Goal: Obtain resource: Download file/media

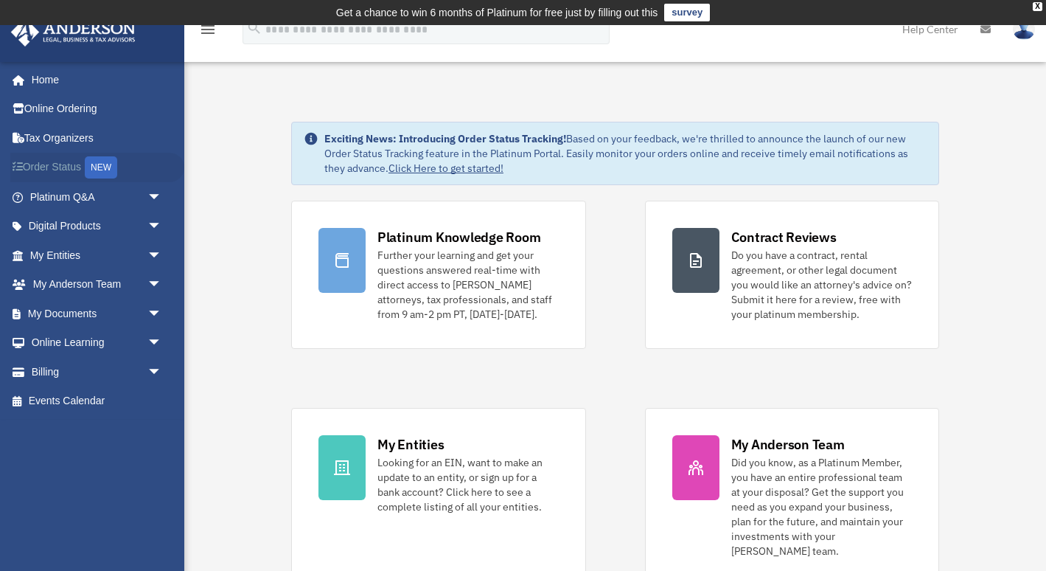
click at [44, 161] on link "Order Status NEW" at bounding box center [97, 168] width 174 height 30
click at [1035, 5] on div "X" at bounding box center [1038, 6] width 10 height 9
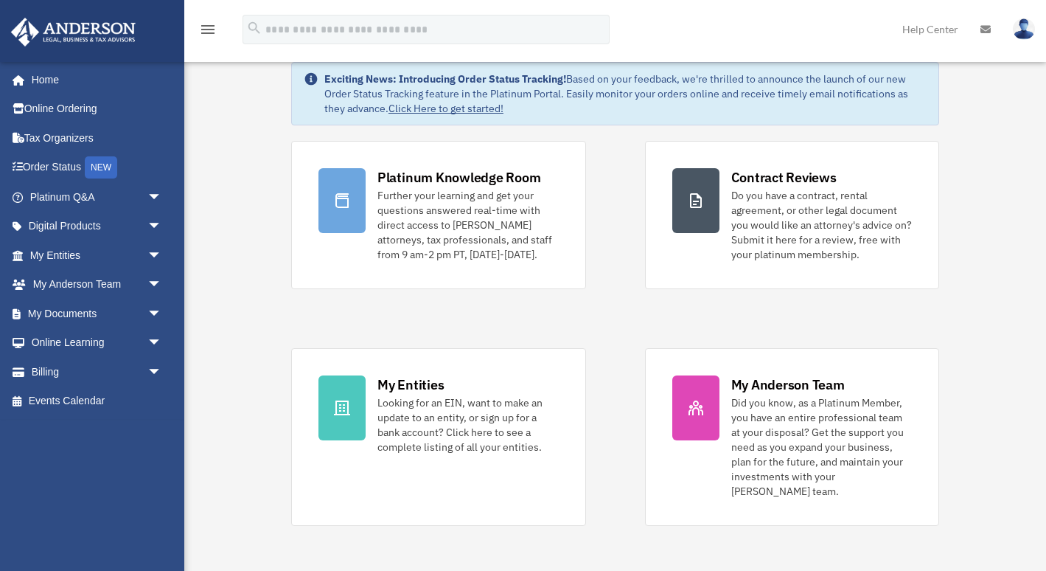
scroll to position [39, 0]
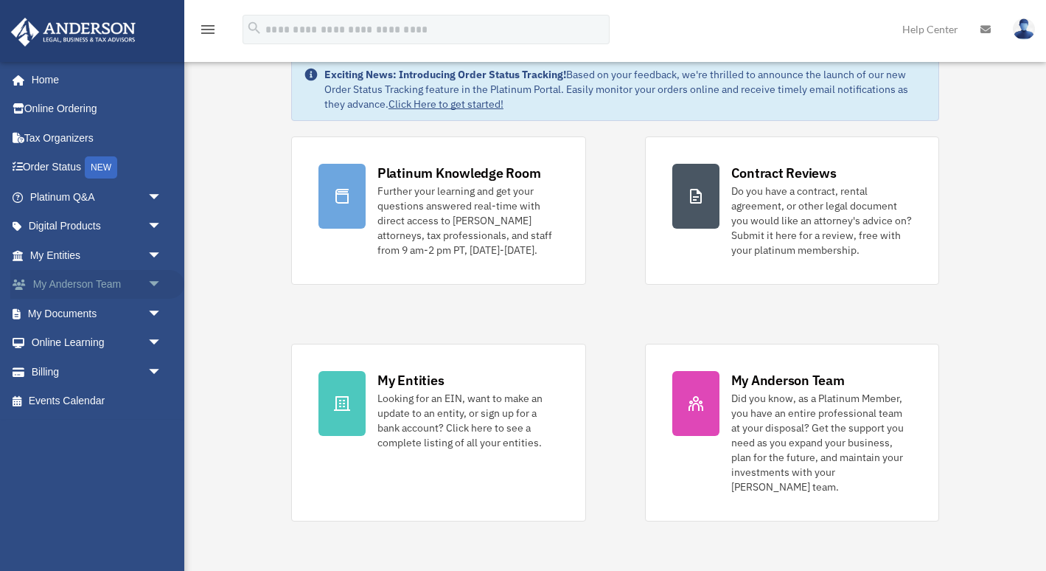
click at [130, 289] on link "My Anderson Team arrow_drop_down" at bounding box center [97, 284] width 174 height 29
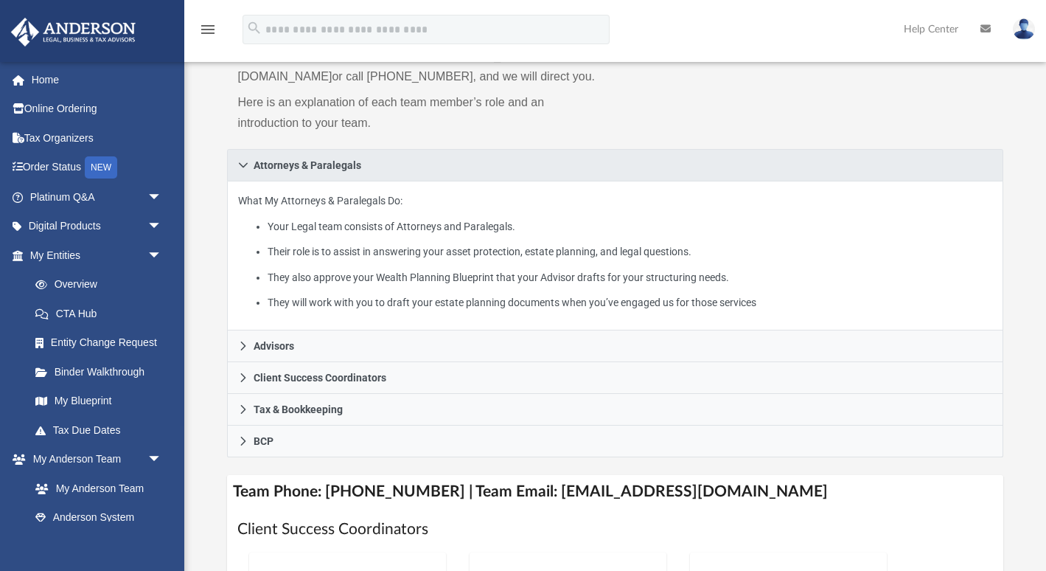
scroll to position [170, 0]
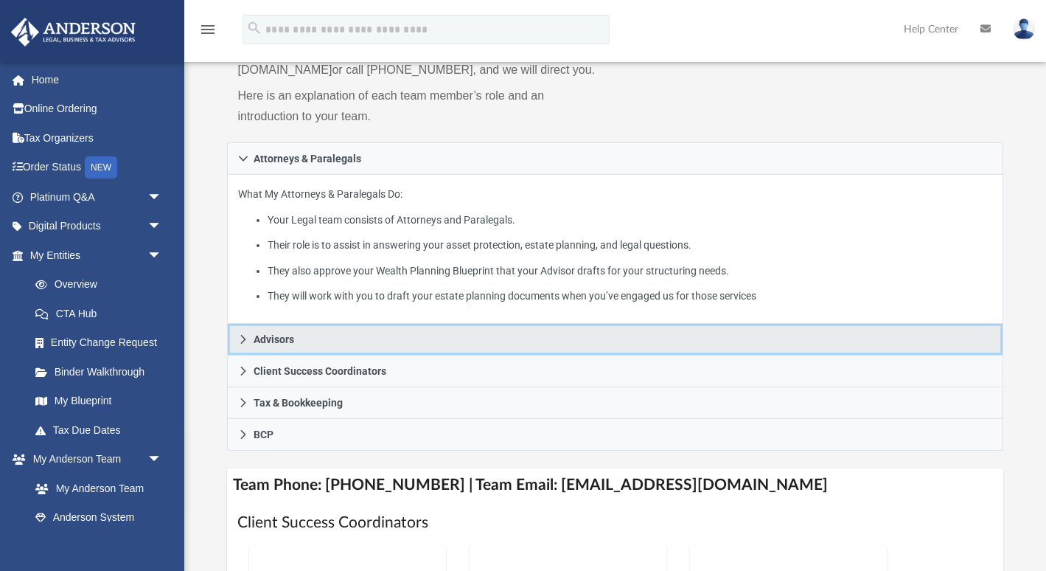
click at [239, 344] on icon at bounding box center [243, 339] width 10 height 10
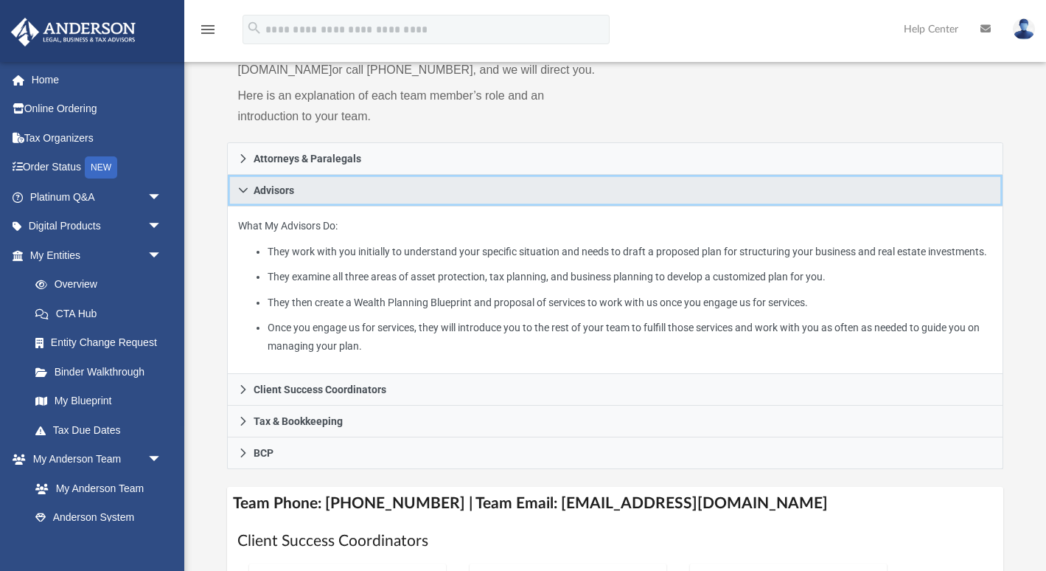
scroll to position [229, 0]
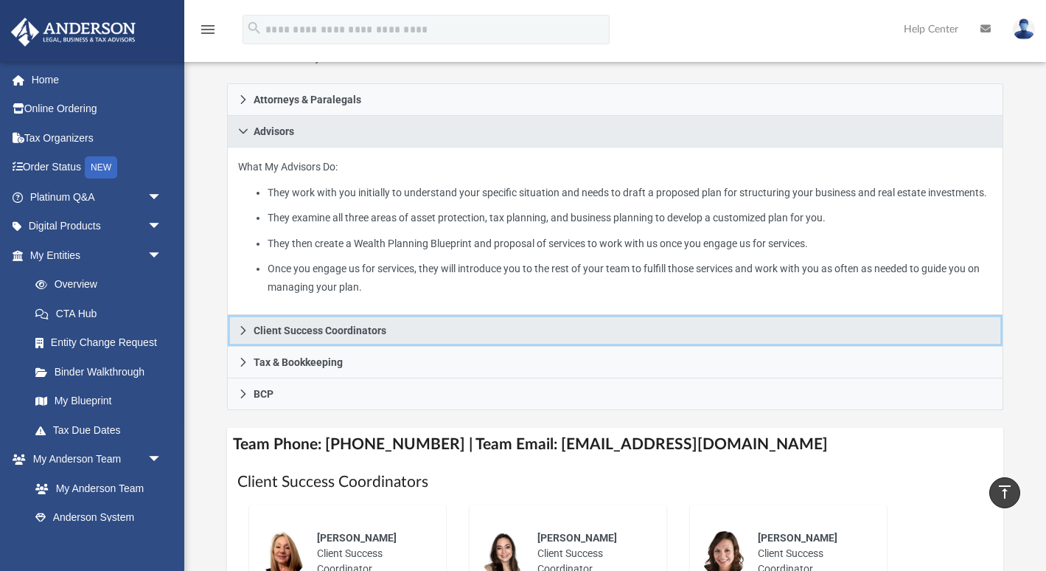
click at [380, 335] on span "Client Success Coordinators" at bounding box center [320, 330] width 133 height 10
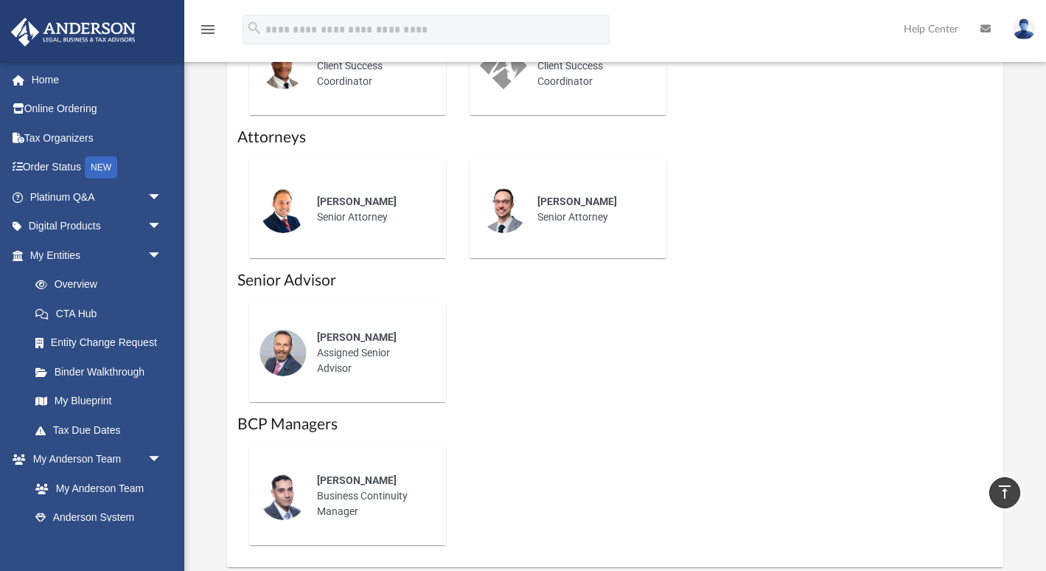
scroll to position [764, 0]
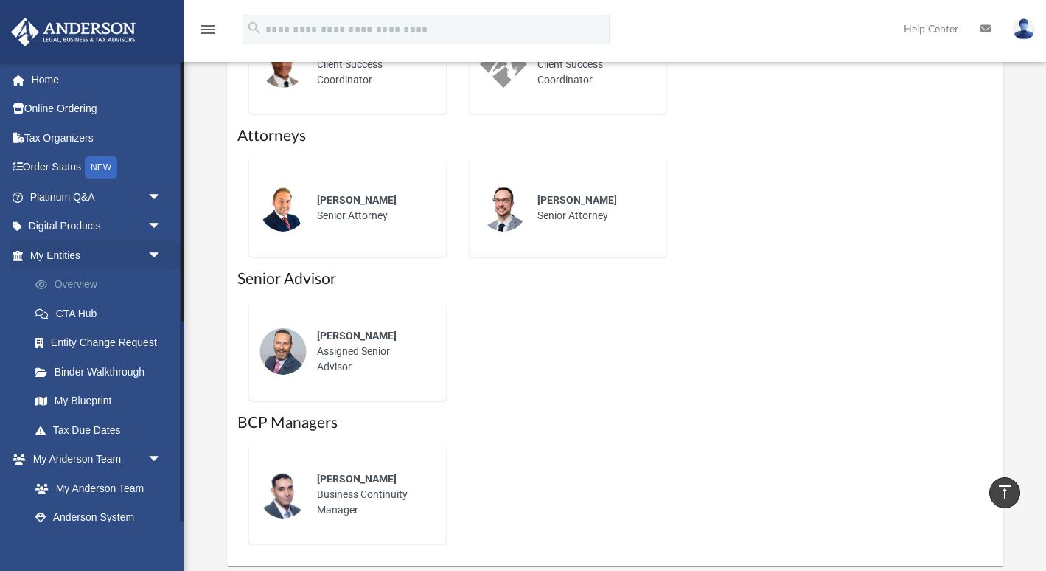
click at [91, 289] on link "Overview" at bounding box center [103, 284] width 164 height 29
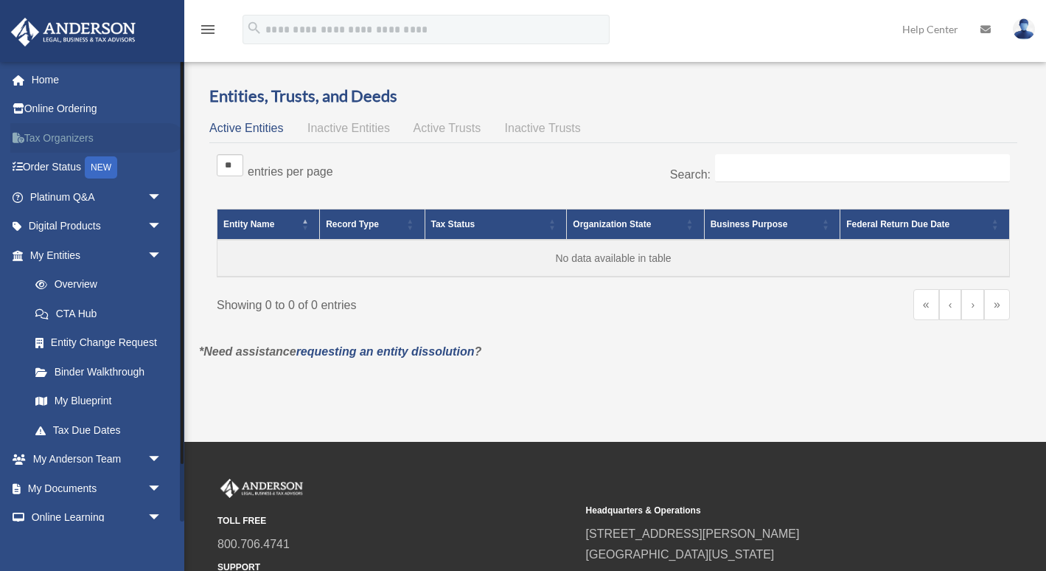
click at [69, 136] on link "Tax Organizers" at bounding box center [97, 137] width 174 height 29
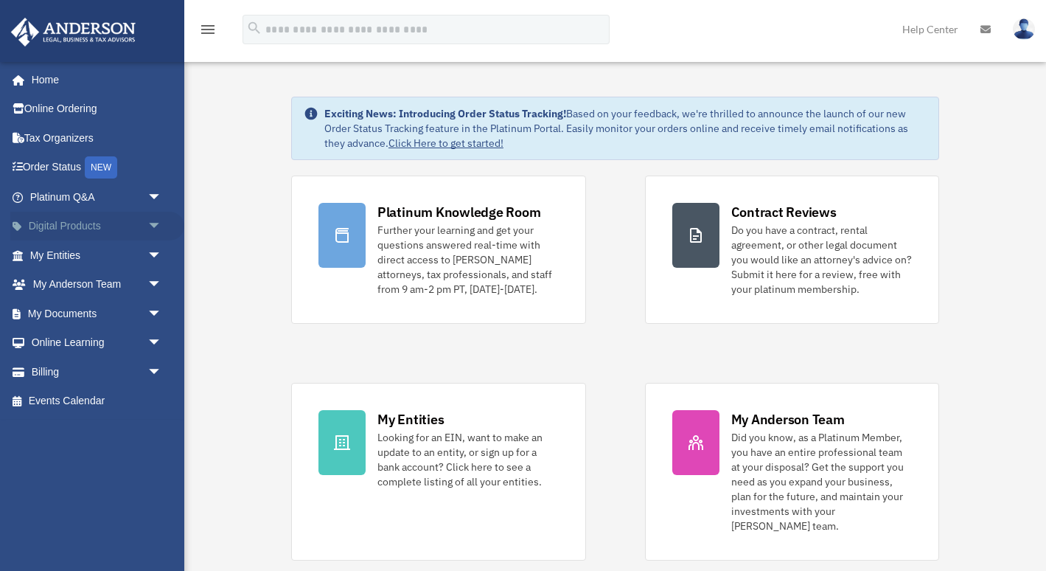
click at [155, 220] on span "arrow_drop_down" at bounding box center [161, 227] width 29 height 30
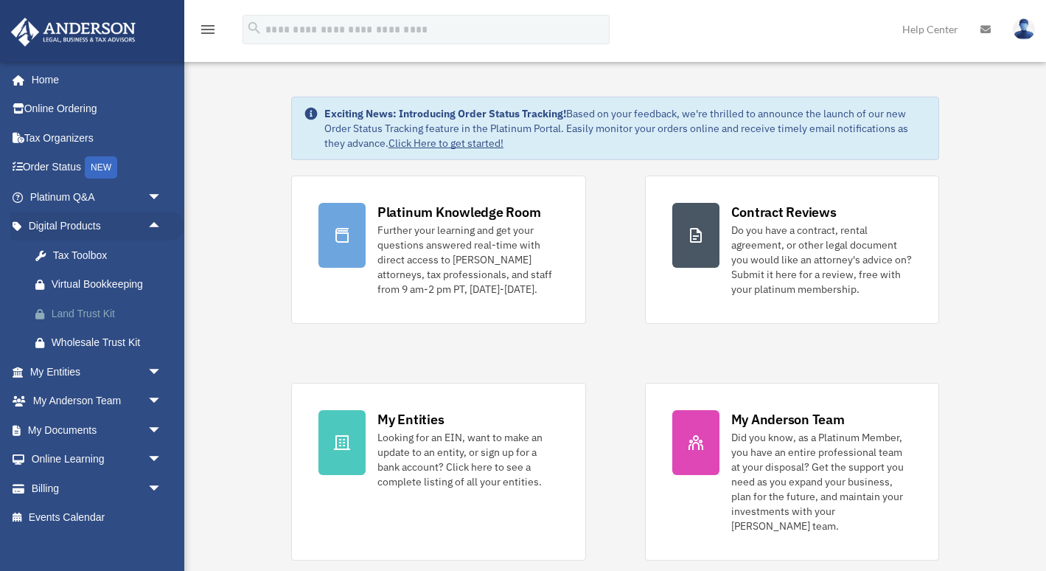
click at [114, 313] on div "Land Trust Kit" at bounding box center [109, 313] width 114 height 18
click at [153, 195] on span "arrow_drop_down" at bounding box center [161, 197] width 29 height 30
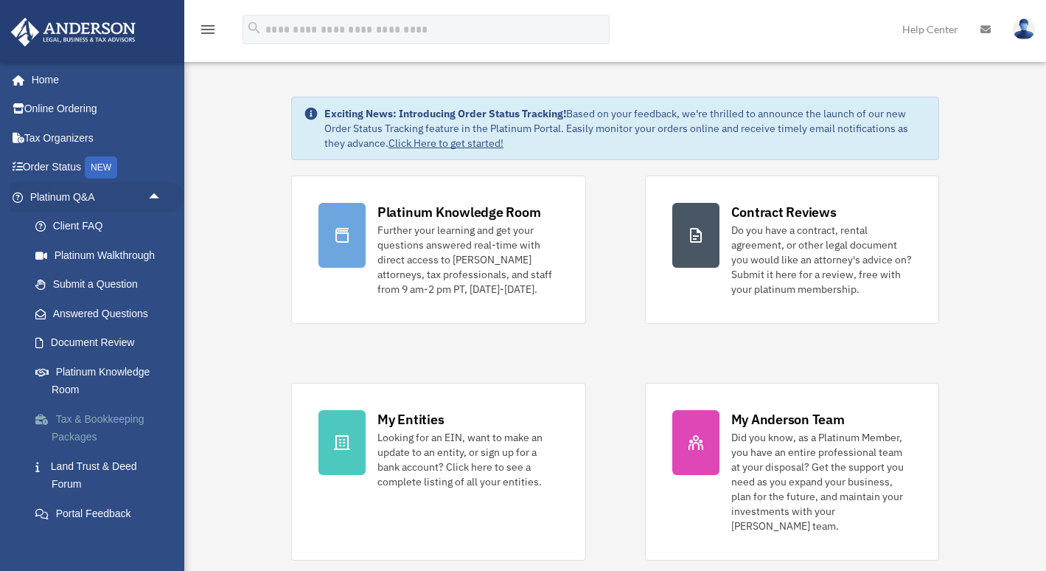
click at [102, 412] on link "Tax & Bookkeeping Packages" at bounding box center [103, 427] width 164 height 47
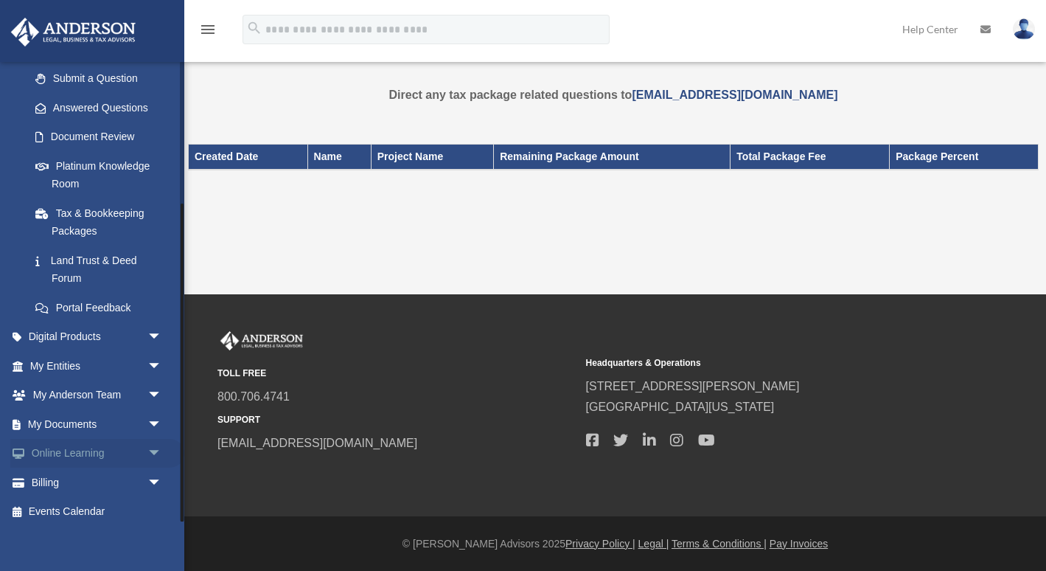
scroll to position [205, 0]
click at [154, 414] on span "arrow_drop_down" at bounding box center [161, 425] width 29 height 30
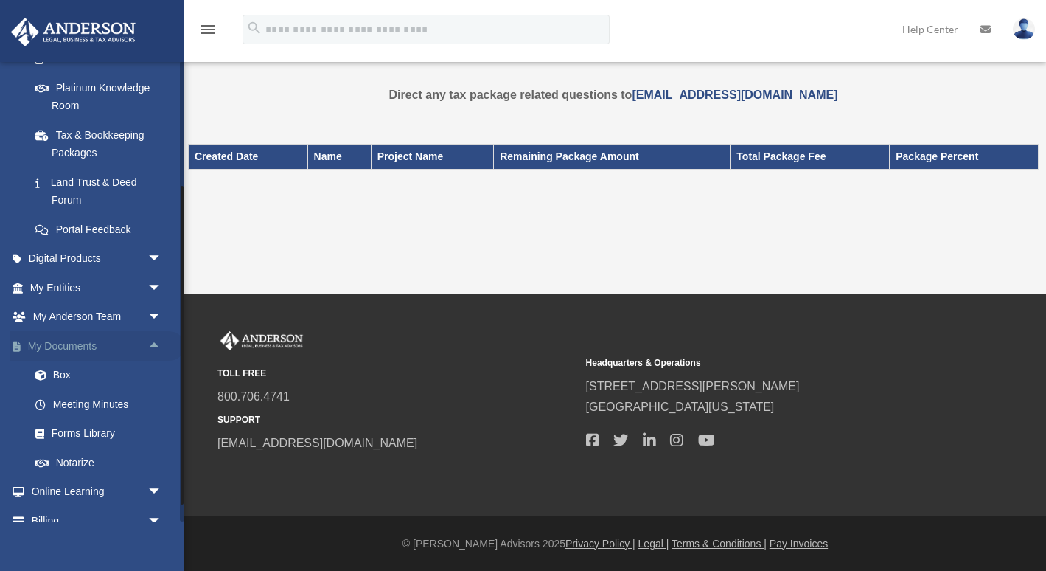
scroll to position [292, 0]
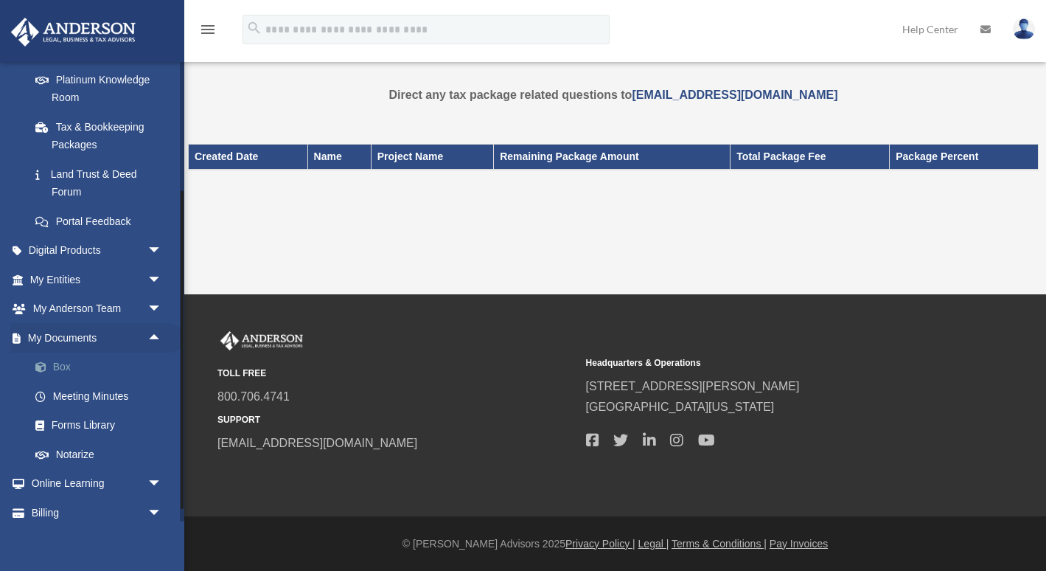
click at [63, 357] on link "Box" at bounding box center [103, 366] width 164 height 29
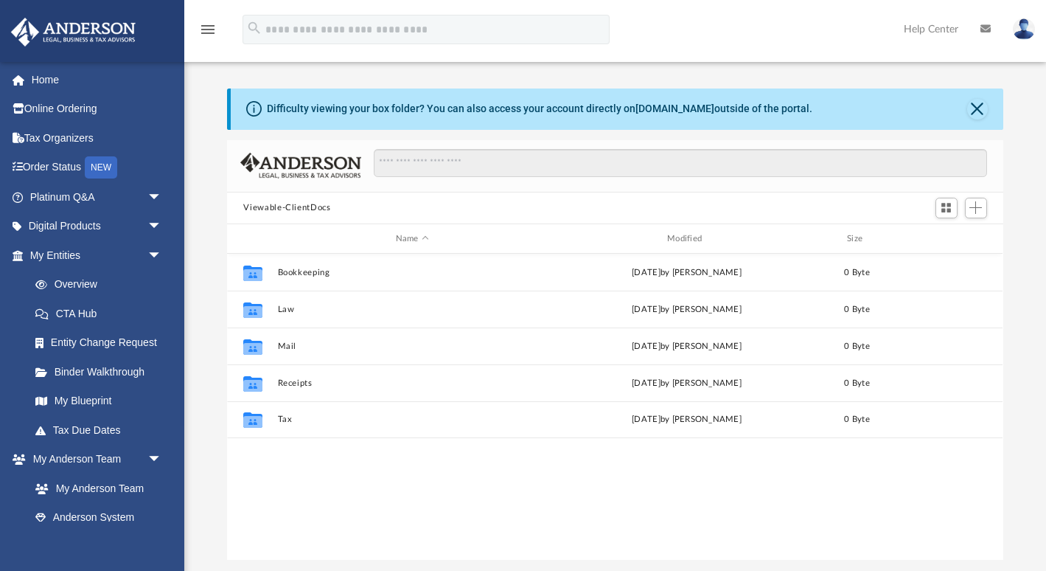
scroll to position [335, 776]
click at [669, 106] on link "box.com" at bounding box center [674, 108] width 79 height 12
click at [1020, 33] on img at bounding box center [1024, 28] width 22 height 21
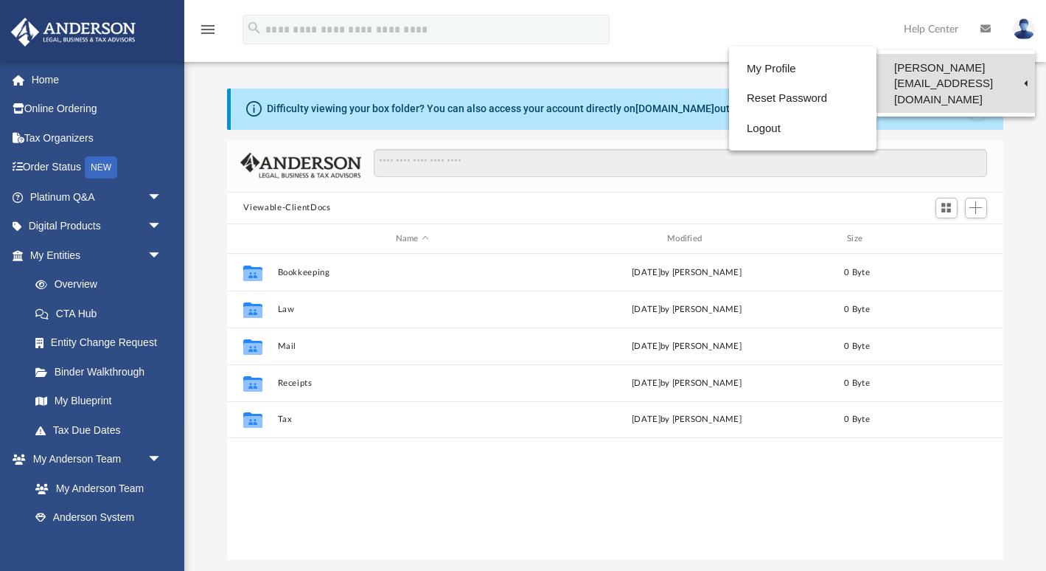
click at [997, 71] on link "[PERSON_NAME][EMAIL_ADDRESS][DOMAIN_NAME]" at bounding box center [956, 83] width 158 height 59
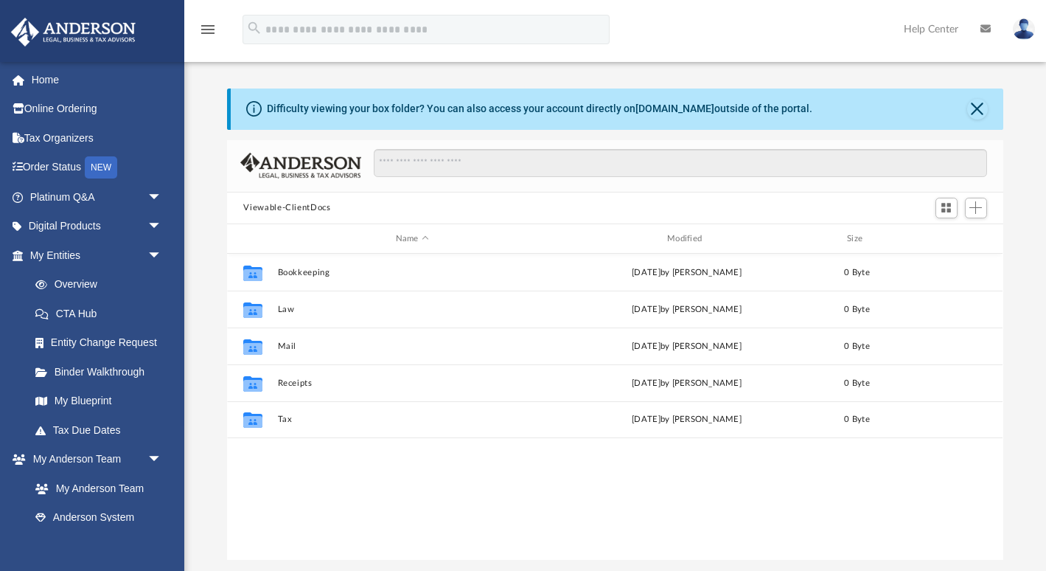
click at [745, 69] on div "Difficulty viewing your box folder? You can also access your account directly o…" at bounding box center [615, 309] width 862 height 502
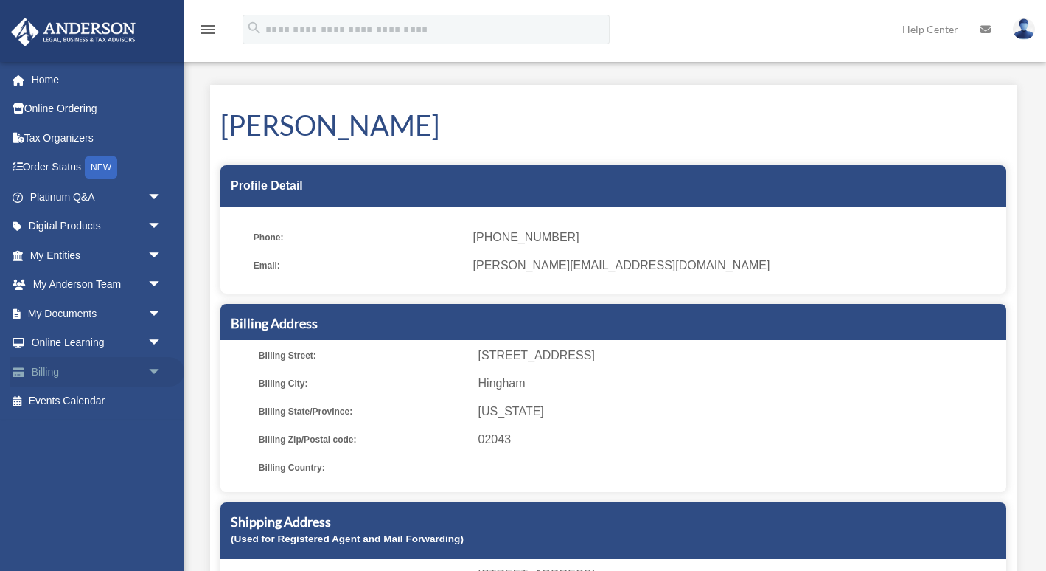
click at [159, 368] on span "arrow_drop_down" at bounding box center [161, 372] width 29 height 30
click at [108, 398] on link "$ Open Invoices" at bounding box center [103, 401] width 164 height 30
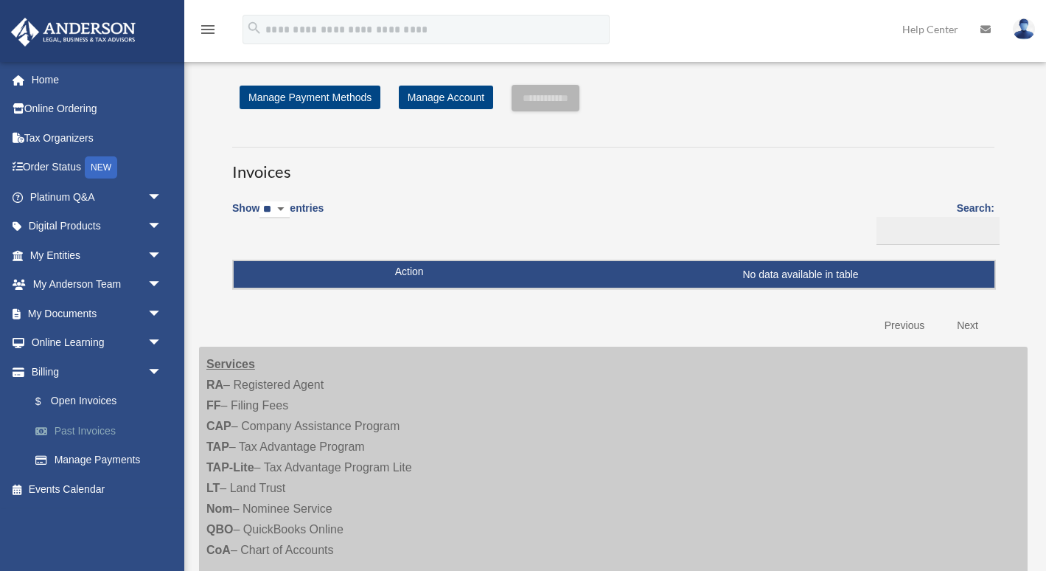
click at [94, 421] on link "Past Invoices" at bounding box center [103, 430] width 164 height 29
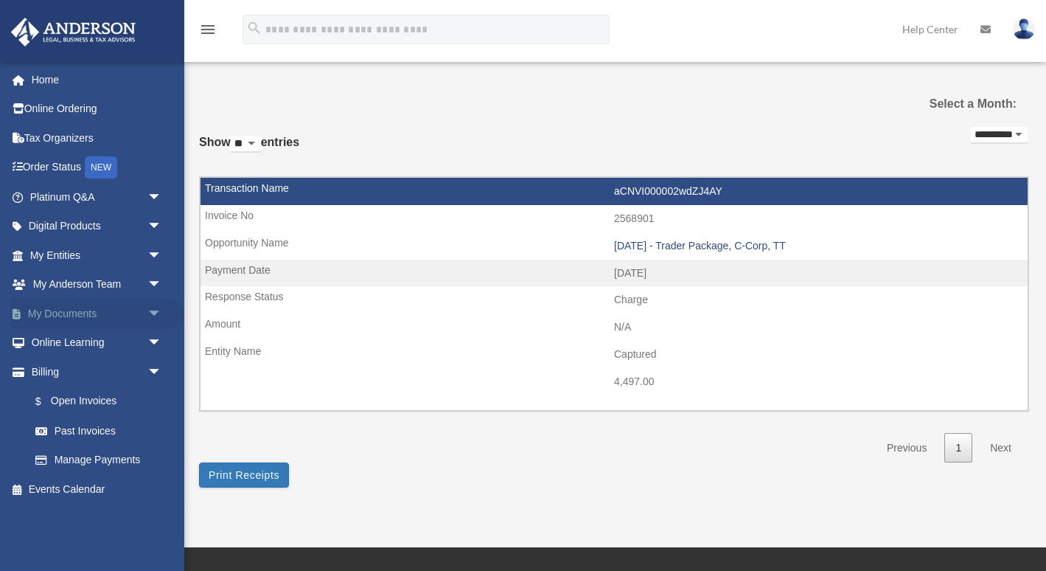
click at [158, 308] on span "arrow_drop_down" at bounding box center [161, 314] width 29 height 30
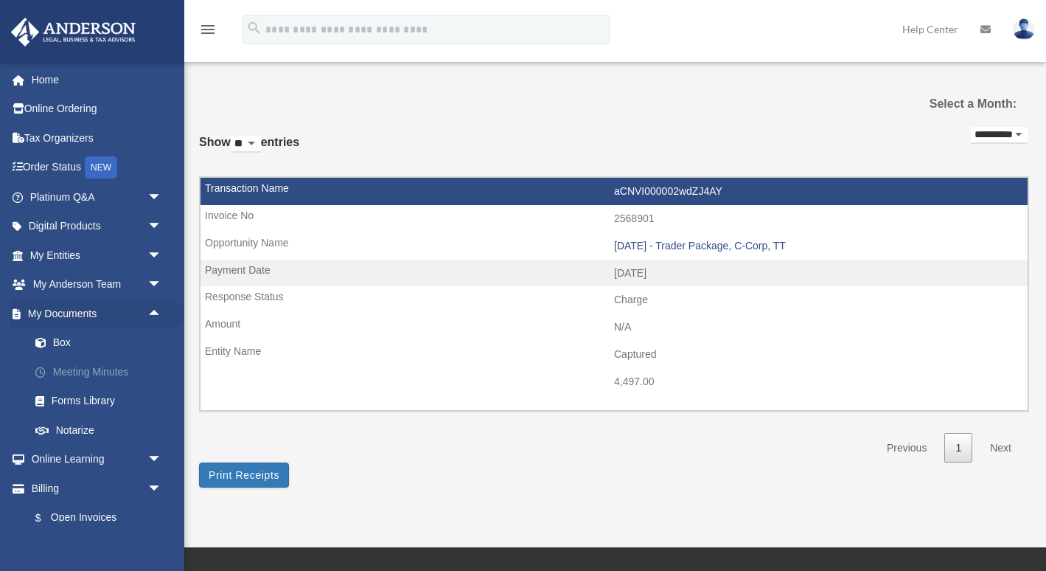
click at [100, 365] on link "Meeting Minutes" at bounding box center [103, 371] width 164 height 29
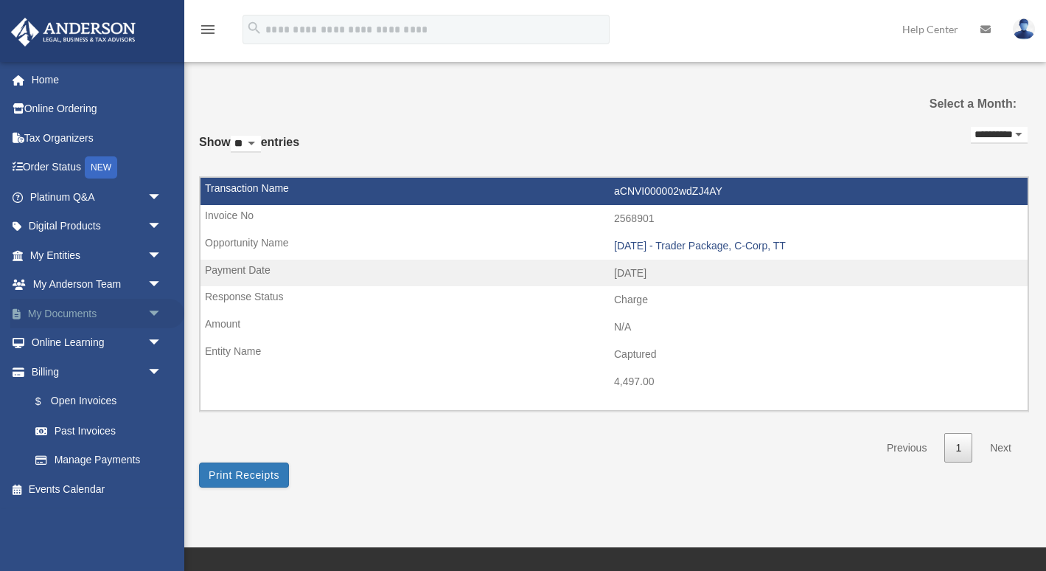
click at [153, 307] on span "arrow_drop_down" at bounding box center [161, 314] width 29 height 30
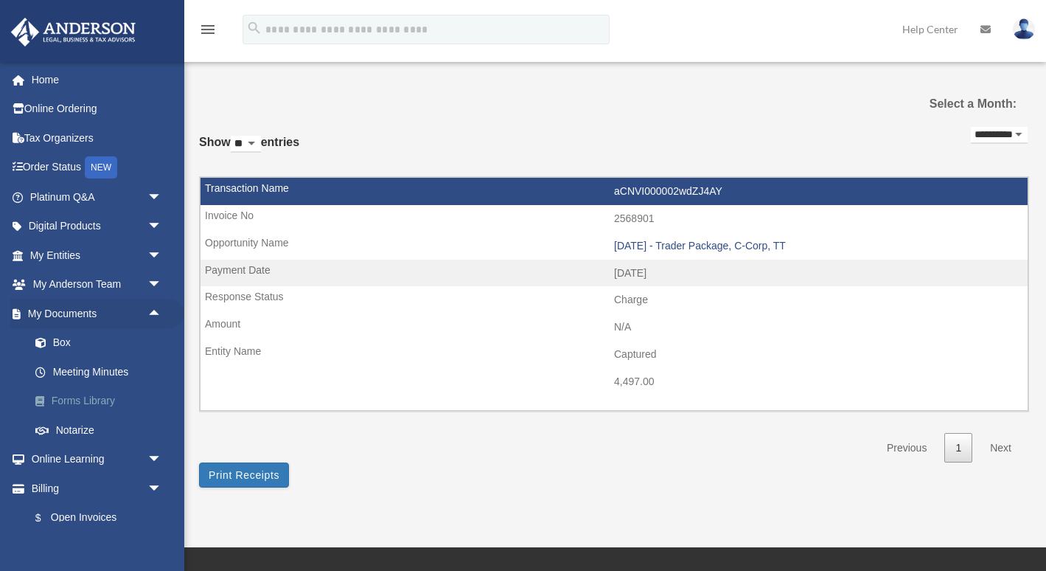
click at [65, 391] on link "Forms Library" at bounding box center [103, 400] width 164 height 29
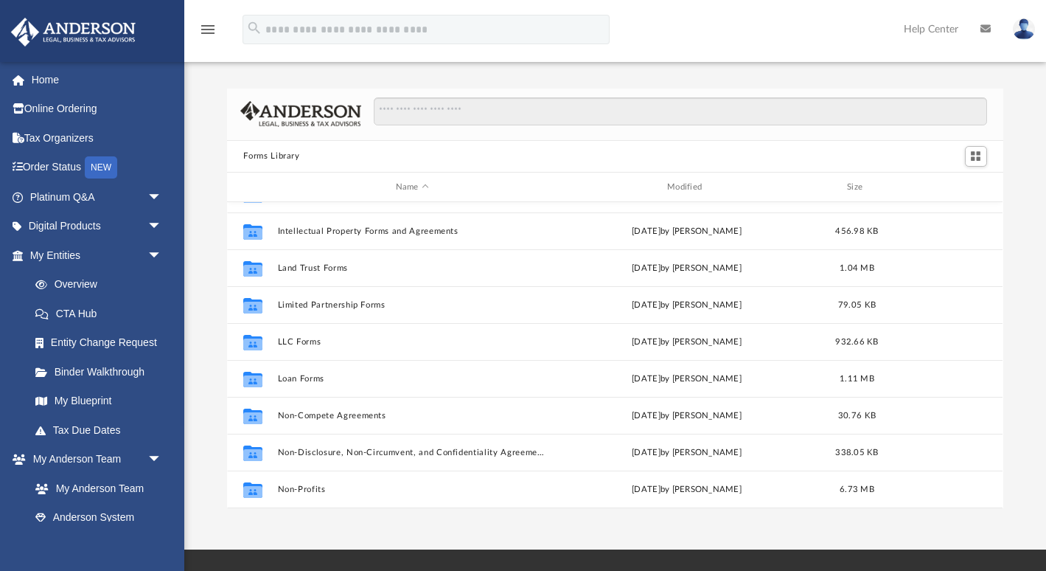
scroll to position [580, 0]
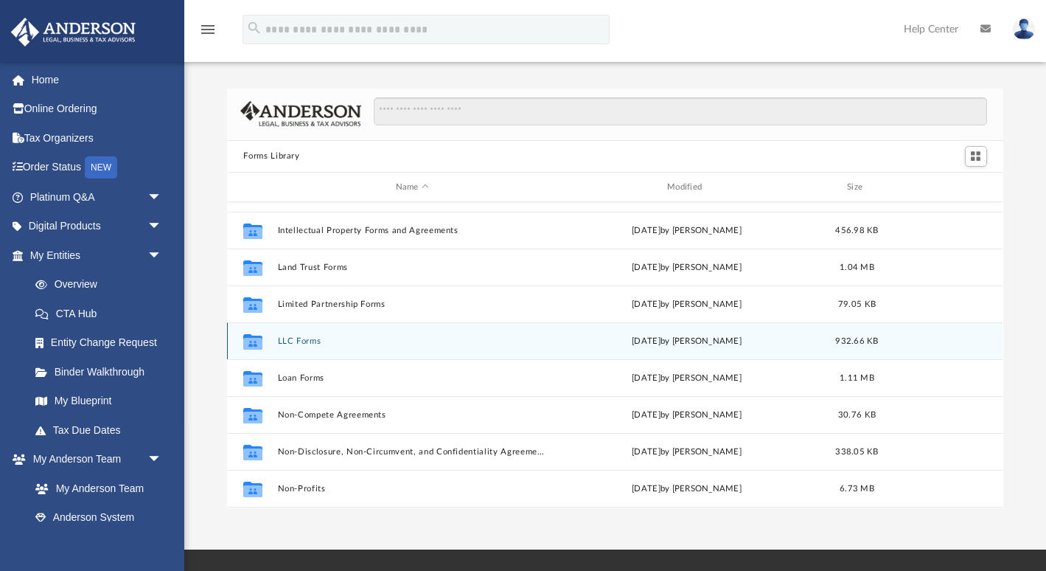
click at [290, 341] on button "LLC Forms" at bounding box center [412, 341] width 268 height 10
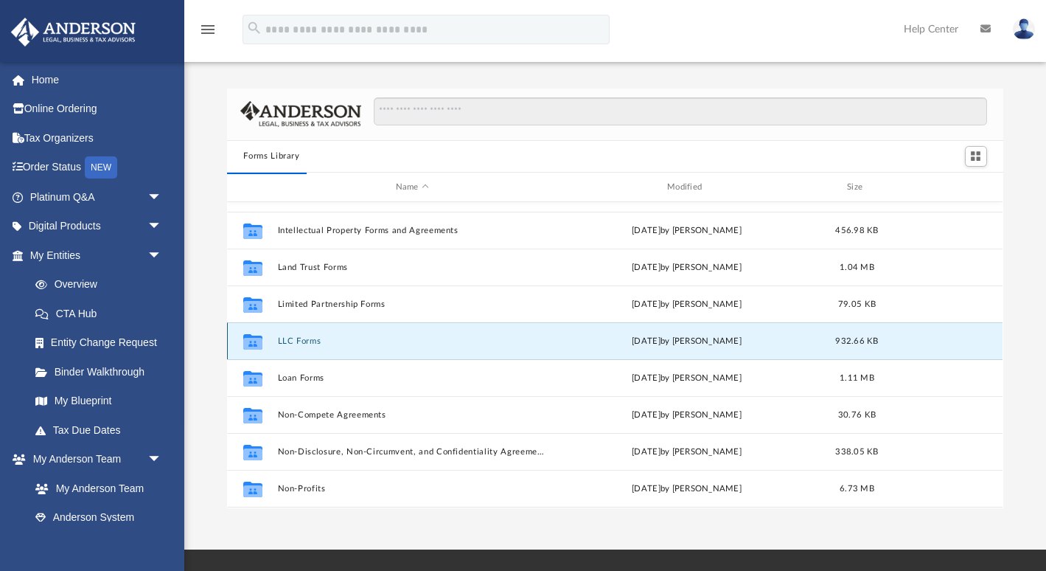
click at [290, 341] on button "LLC Forms" at bounding box center [412, 341] width 268 height 10
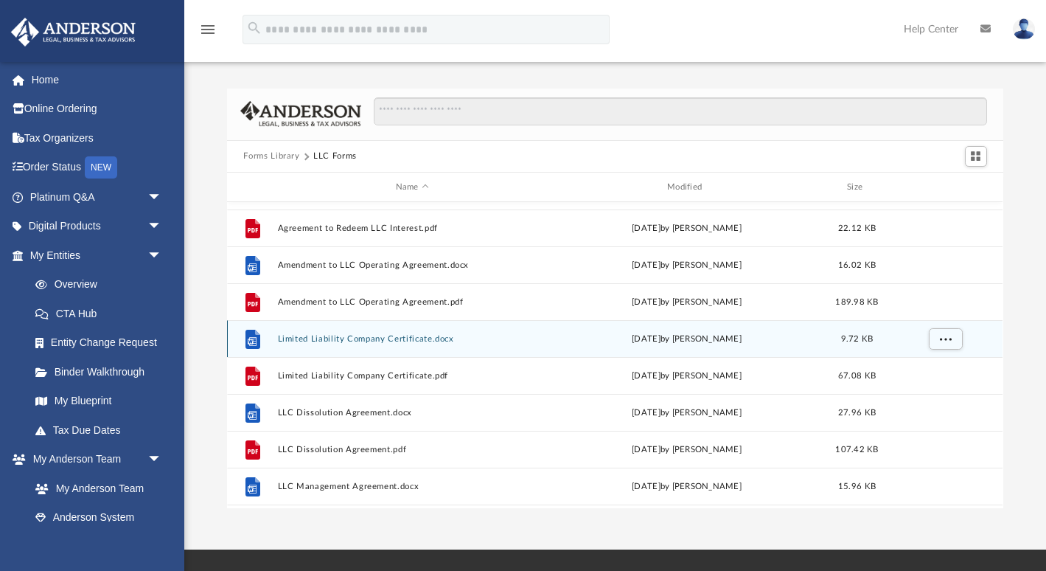
scroll to position [52, 0]
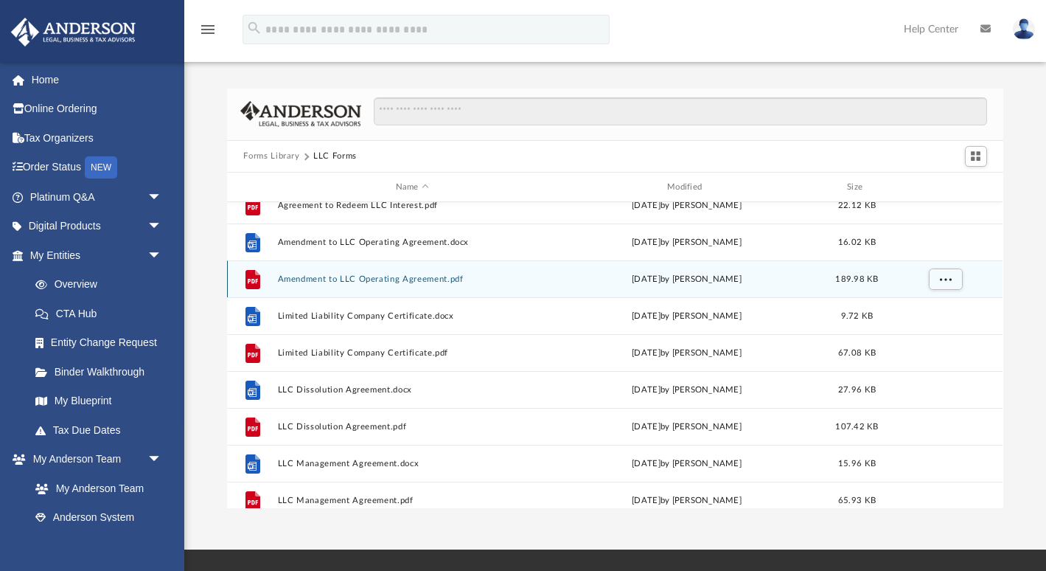
click at [253, 279] on icon "grid" at bounding box center [253, 281] width 10 height 4
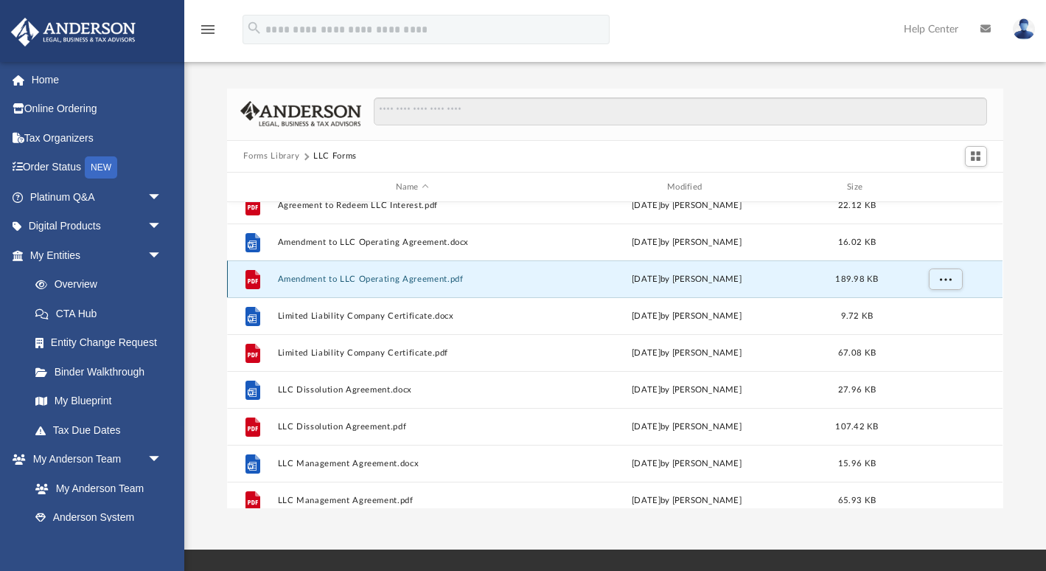
click at [253, 279] on icon "grid" at bounding box center [253, 281] width 10 height 4
click at [943, 277] on span "More options" at bounding box center [946, 279] width 12 height 8
click at [935, 307] on li "Preview" at bounding box center [932, 309] width 43 height 15
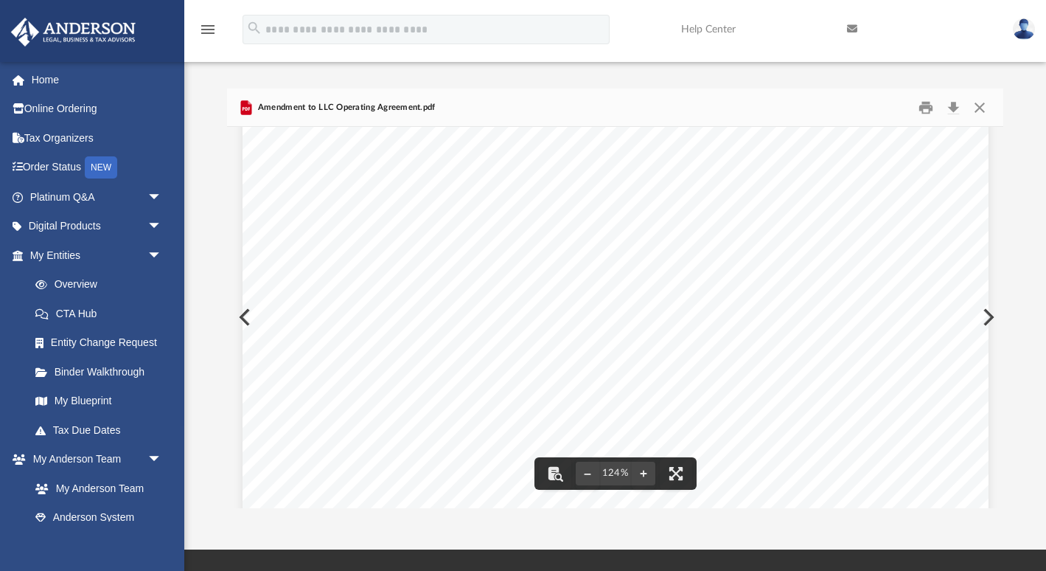
scroll to position [0, 0]
click at [976, 107] on button "Close" at bounding box center [979, 107] width 27 height 23
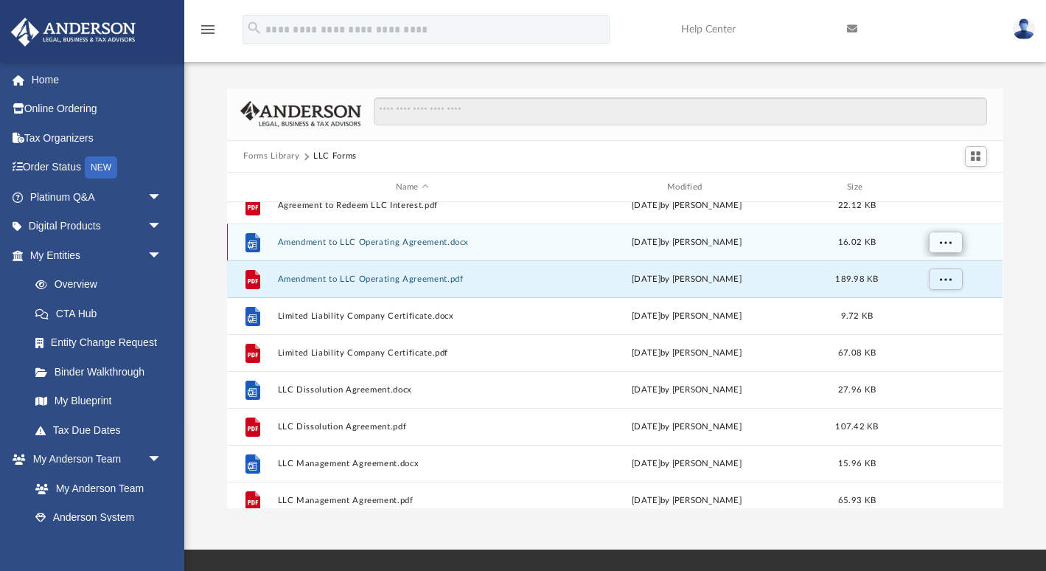
click at [941, 243] on span "More options" at bounding box center [946, 242] width 12 height 8
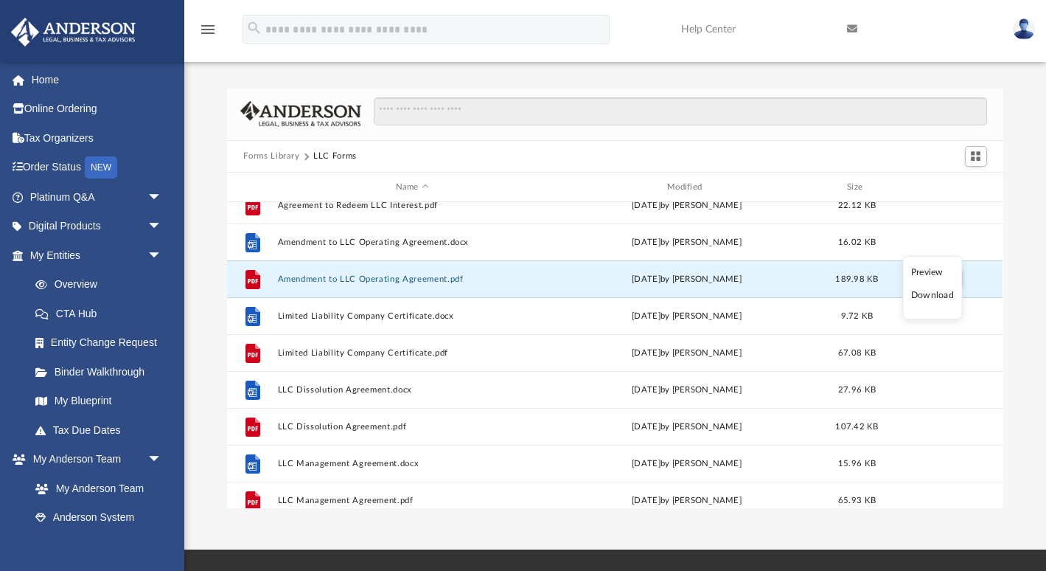
click at [932, 296] on li "Download" at bounding box center [932, 295] width 43 height 15
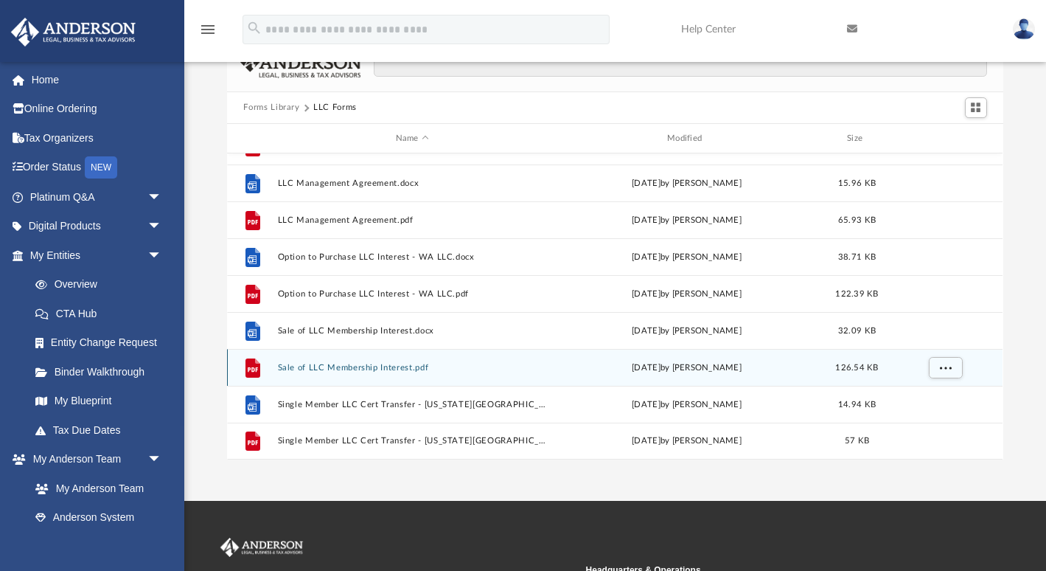
scroll to position [50, 0]
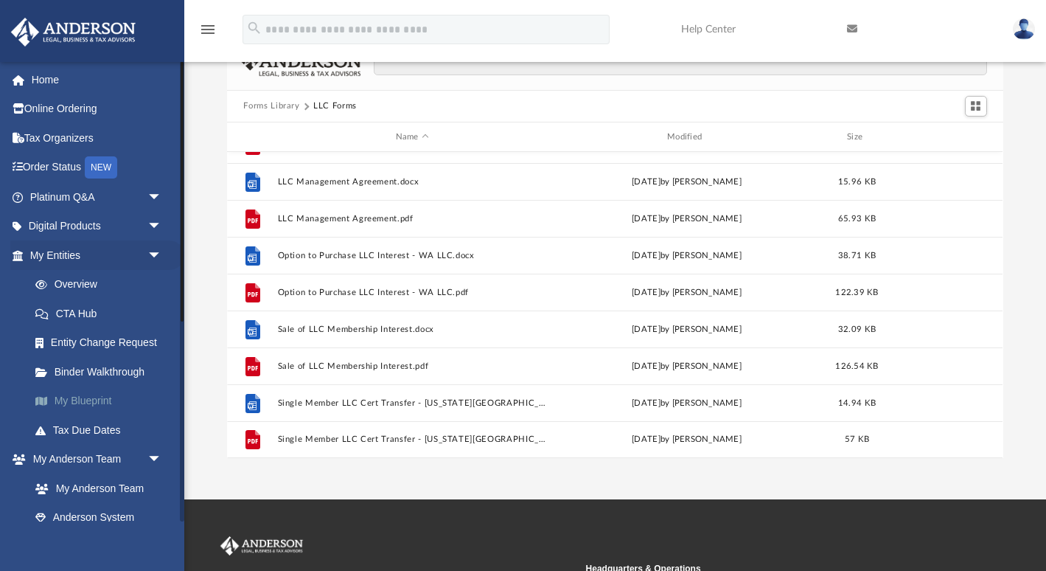
click at [99, 394] on link "My Blueprint" at bounding box center [103, 400] width 164 height 29
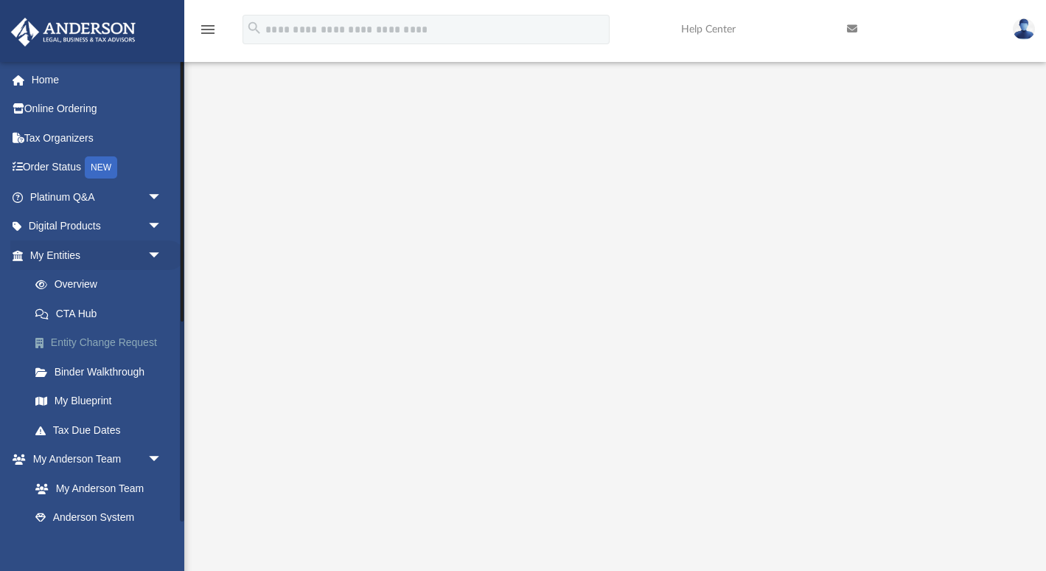
click at [125, 343] on link "Entity Change Request" at bounding box center [103, 342] width 164 height 29
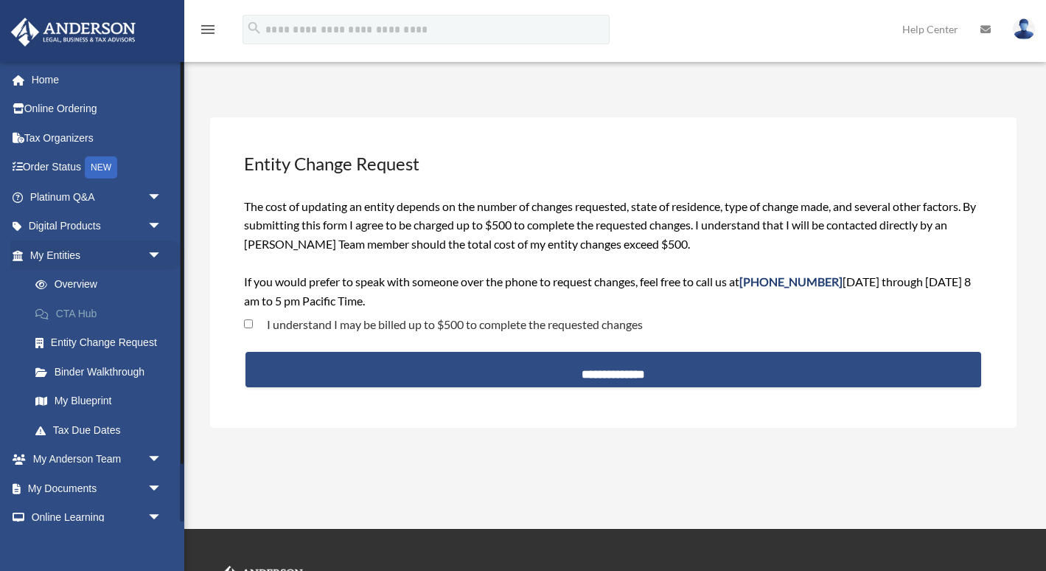
click at [82, 313] on link "CTA Hub" at bounding box center [103, 313] width 164 height 29
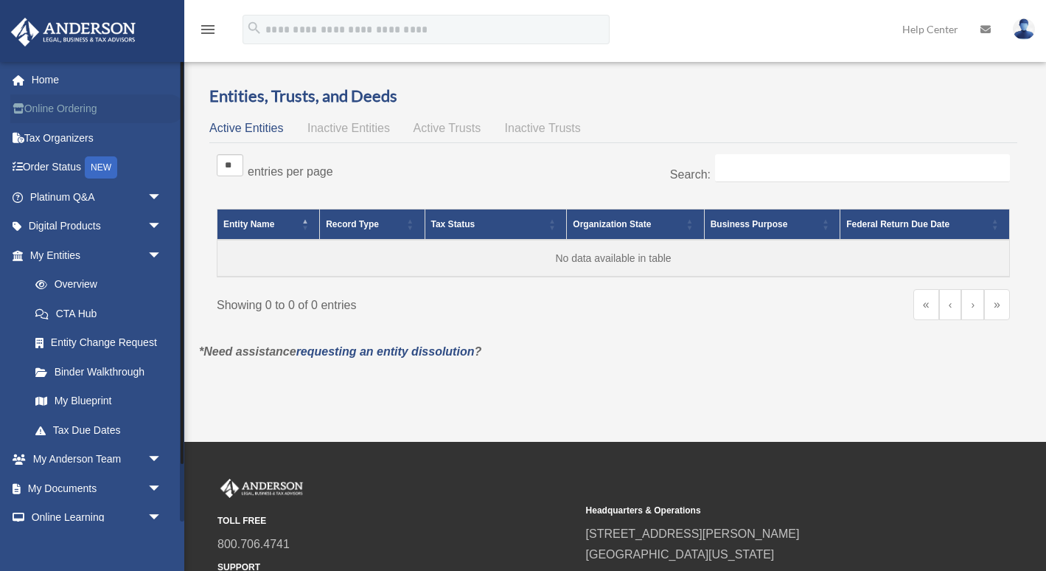
click at [85, 116] on link "Online Ordering" at bounding box center [97, 108] width 174 height 29
